Goal: Task Accomplishment & Management: Use online tool/utility

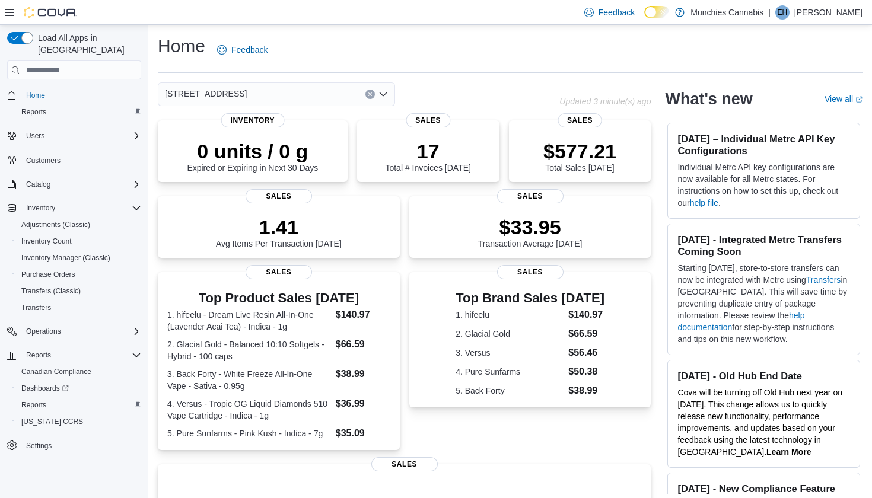
click at [34, 401] on span "Reports" at bounding box center [33, 405] width 25 height 9
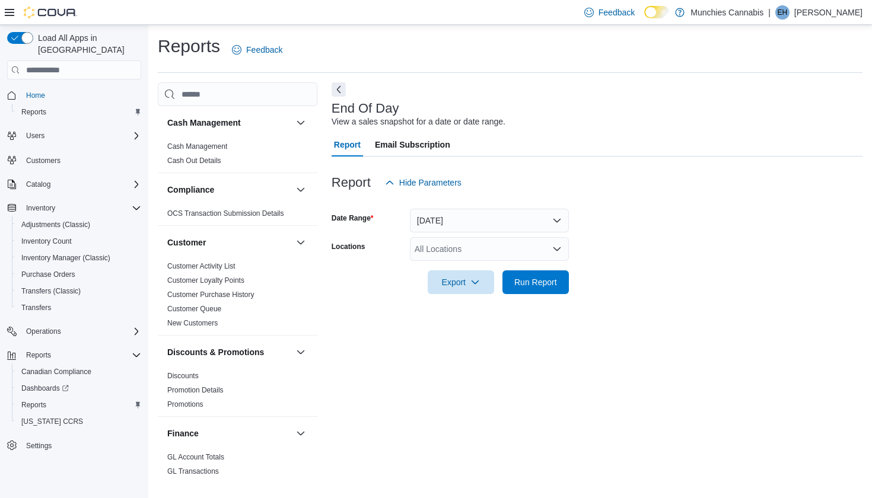
click at [552, 251] on icon "Open list of options" at bounding box center [556, 248] width 9 height 9
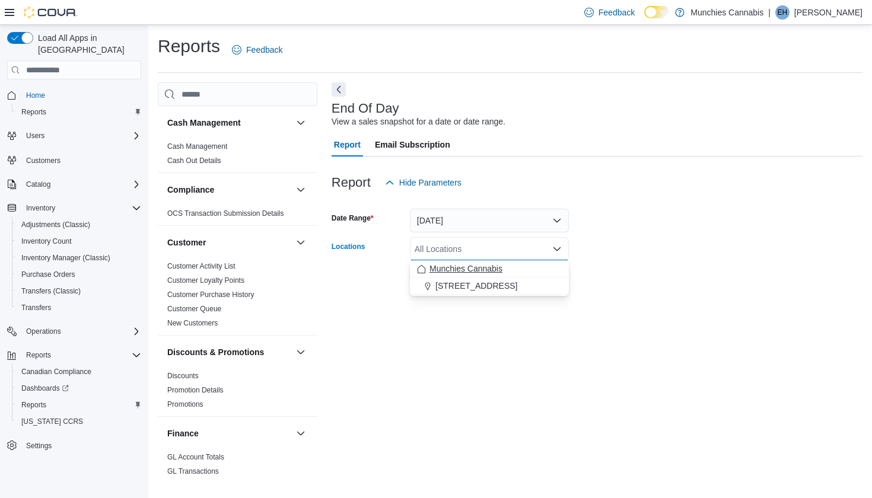
click at [519, 268] on div "Munchies Cannabis" at bounding box center [489, 269] width 145 height 12
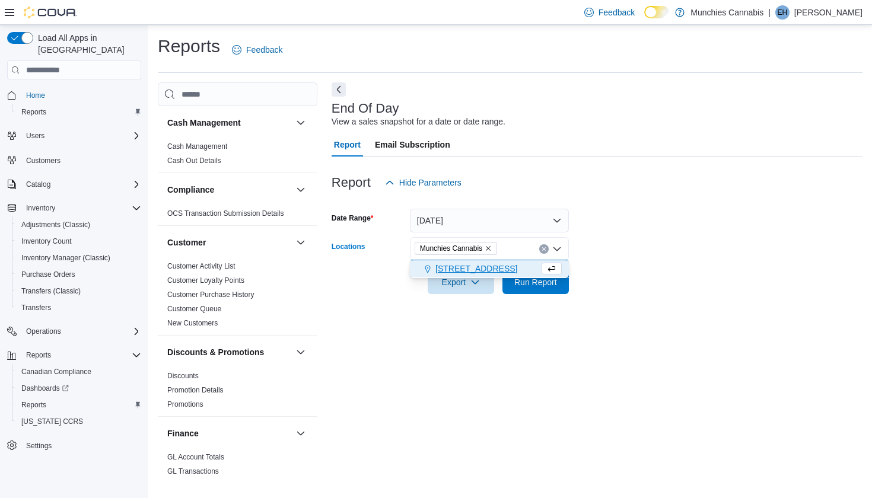
click at [485, 271] on span "[STREET_ADDRESS]" at bounding box center [477, 269] width 82 height 12
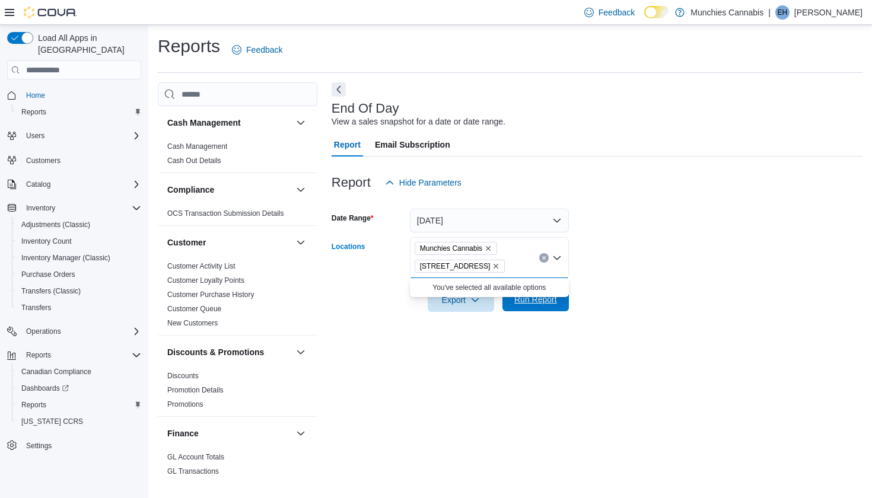
click at [541, 304] on span "Run Report" at bounding box center [536, 300] width 43 height 12
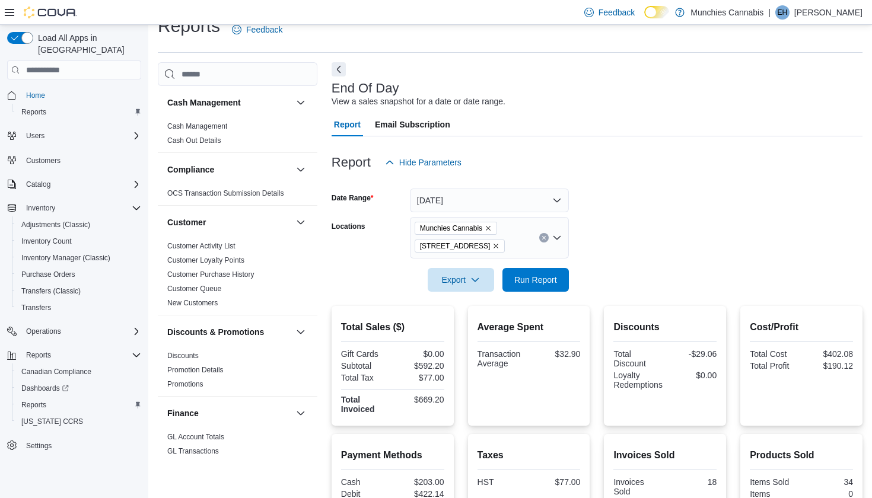
scroll to position [129, 0]
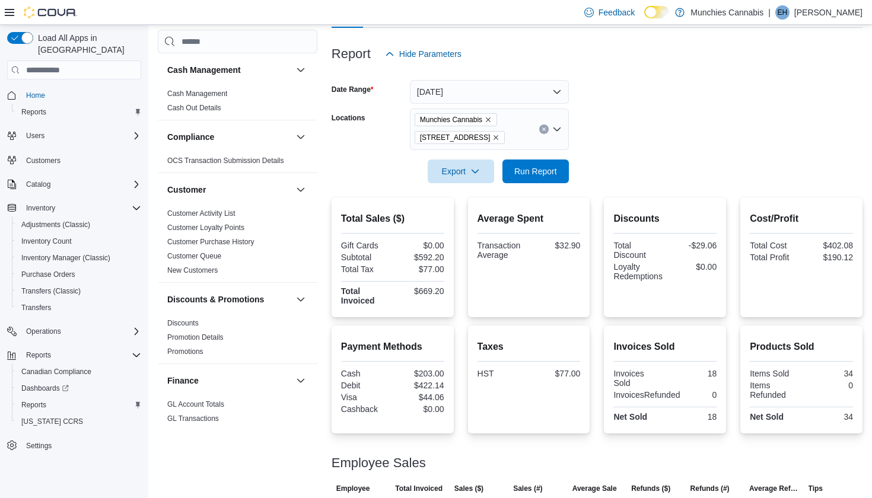
click at [665, 96] on form "Date Range Today Locations Munchies Cannabis 131 Beechwood Ave Export Run Report" at bounding box center [597, 125] width 531 height 118
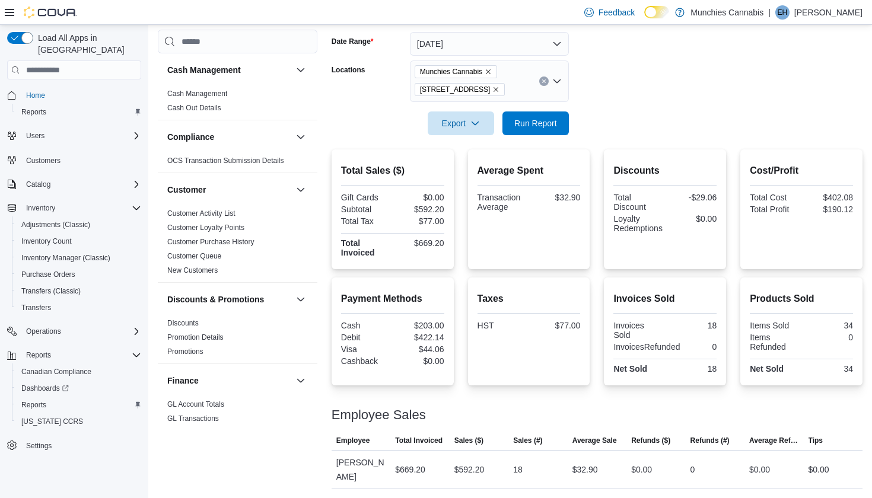
scroll to position [0, 0]
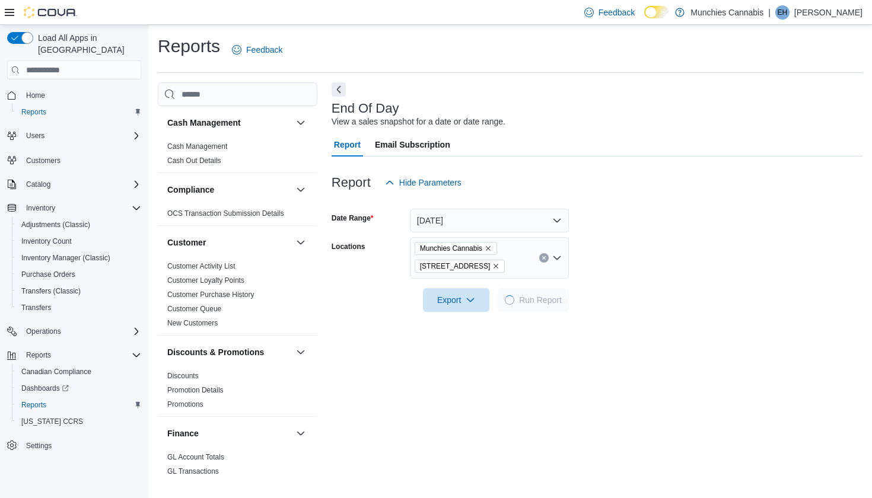
scroll to position [27, 0]
